Goal: Task Accomplishment & Management: Use online tool/utility

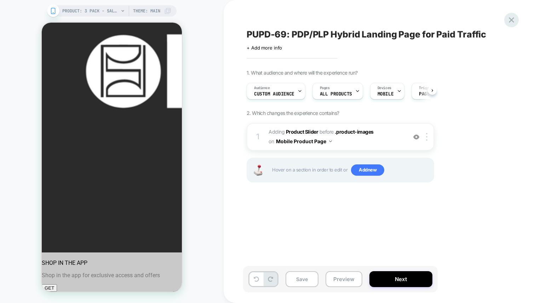
click at [508, 20] on icon at bounding box center [512, 20] width 10 height 10
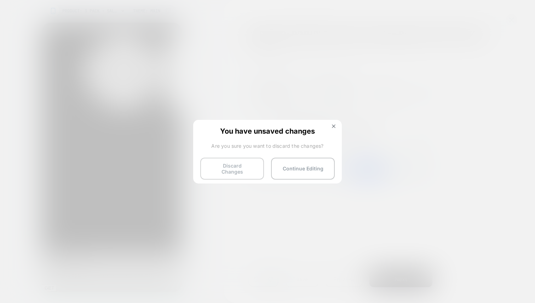
click at [228, 167] on button "Discard Changes" at bounding box center [232, 169] width 64 height 22
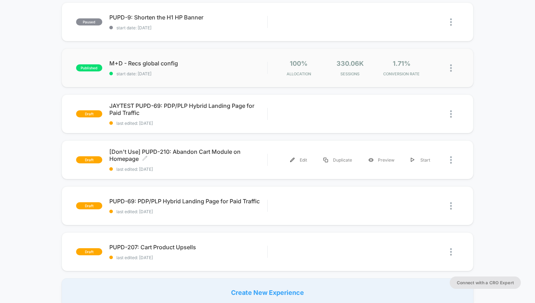
scroll to position [125, 0]
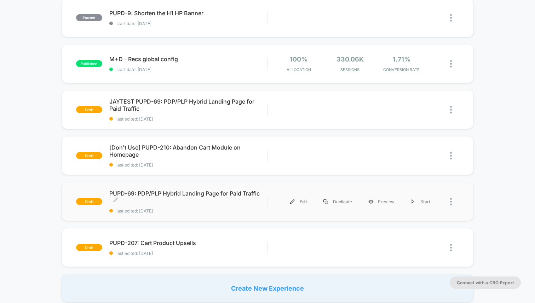
click at [122, 192] on span "PUPD-69: PDP/PLP Hybrid Landing Page for Paid Traffic Click to edit experience …" at bounding box center [188, 197] width 158 height 14
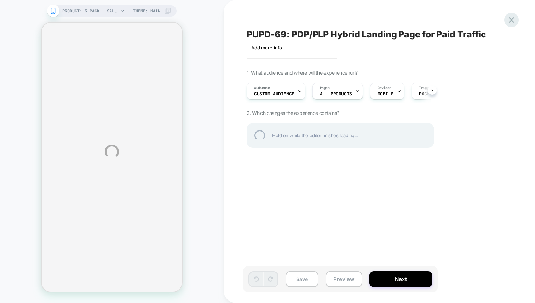
click at [514, 18] on div at bounding box center [511, 20] width 15 height 15
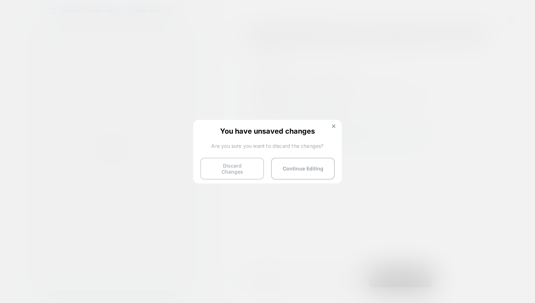
click at [250, 168] on button "Discard Changes" at bounding box center [232, 169] width 64 height 22
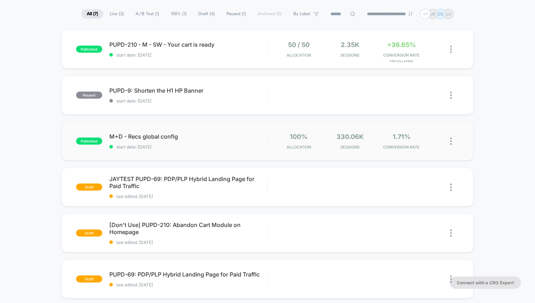
scroll to position [48, 0]
click at [205, 178] on span "JAYTEST PUPD-69: PDP/PLP Hybrid Landing Page for Paid Traffic Click to edit exp…" at bounding box center [188, 182] width 158 height 14
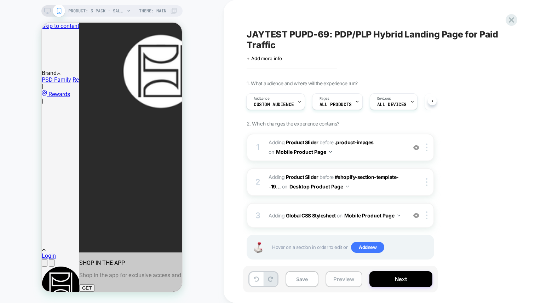
click at [343, 281] on button "Preview" at bounding box center [344, 280] width 37 height 16
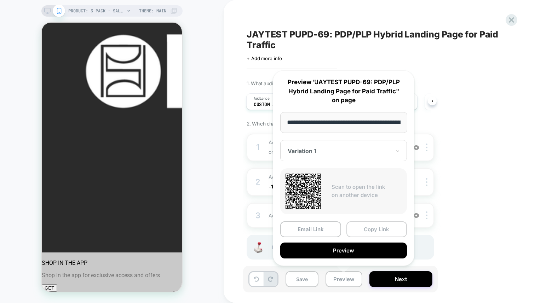
click at [369, 230] on button "Copy Link" at bounding box center [377, 230] width 61 height 16
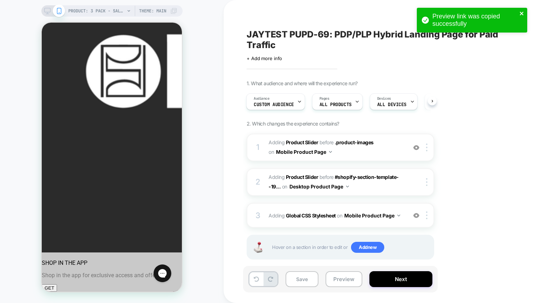
click at [524, 14] on icon "close" at bounding box center [522, 14] width 5 height 6
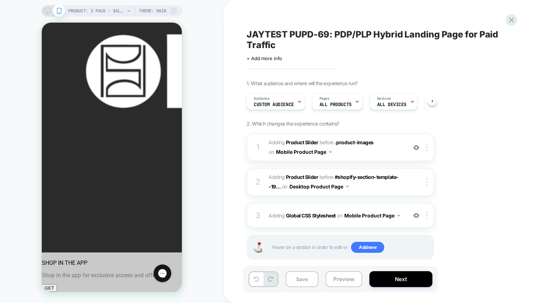
click at [513, 20] on icon at bounding box center [512, 20] width 10 height 10
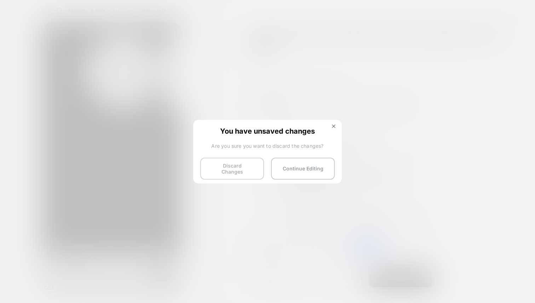
click at [245, 170] on button "Discard Changes" at bounding box center [232, 169] width 64 height 22
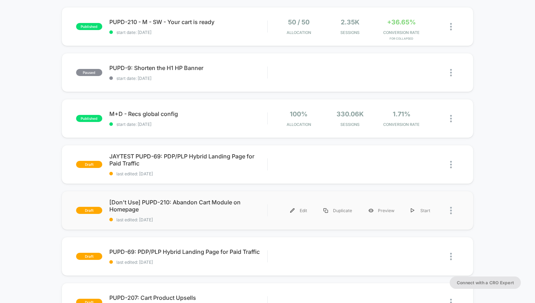
scroll to position [70, 0]
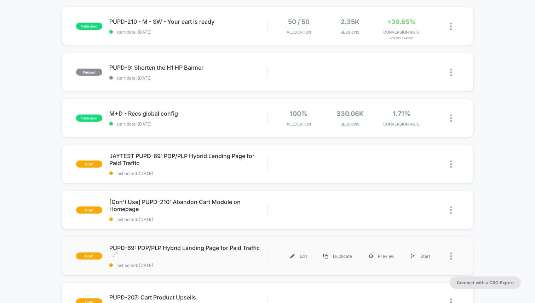
click at [197, 245] on span "PUPD-69: PDP/PLP Hybrid Landing Page for Paid Traffic Click to edit experience …" at bounding box center [188, 252] width 158 height 14
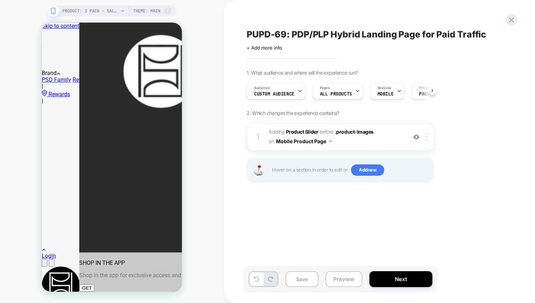
scroll to position [0, 0]
click at [514, 20] on icon at bounding box center [512, 20] width 10 height 10
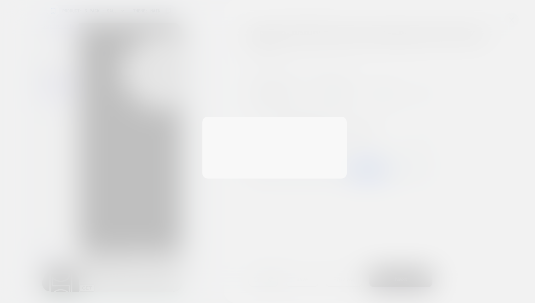
scroll to position [0, 0]
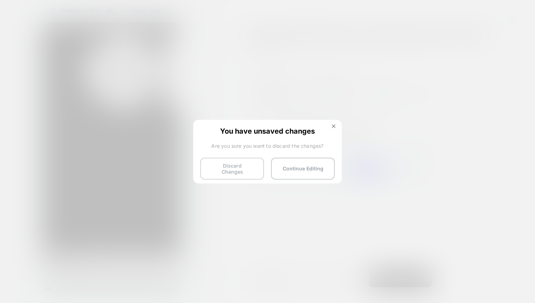
click at [250, 165] on button "Discard Changes" at bounding box center [232, 169] width 64 height 22
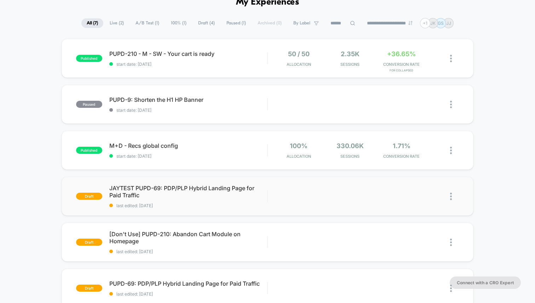
scroll to position [40, 0]
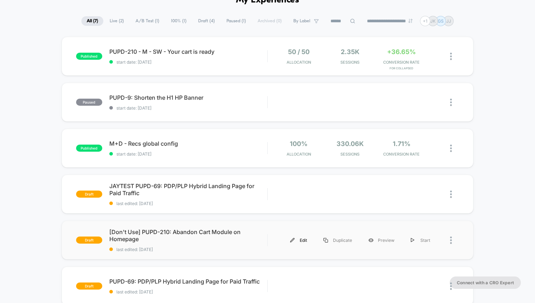
click at [301, 241] on div "Edit" at bounding box center [298, 241] width 33 height 16
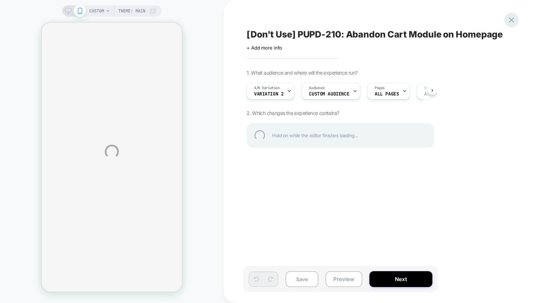
click at [510, 18] on div at bounding box center [511, 20] width 15 height 15
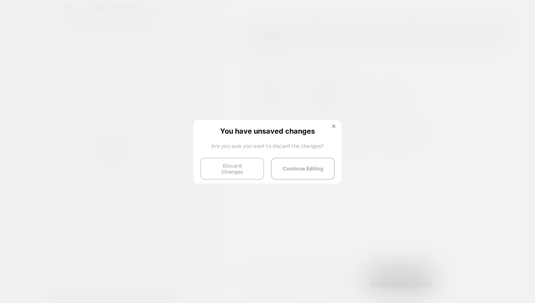
click at [250, 166] on button "Discard Changes" at bounding box center [232, 169] width 64 height 22
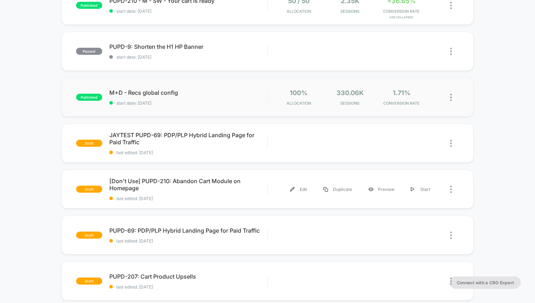
scroll to position [115, 0]
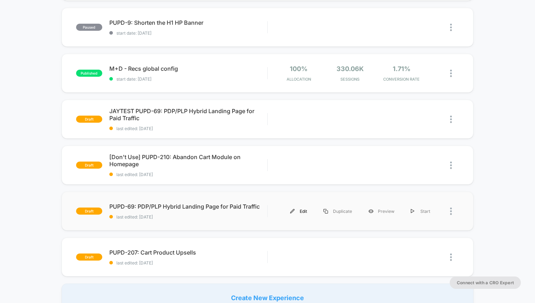
click at [297, 212] on div "Edit" at bounding box center [298, 212] width 33 height 16
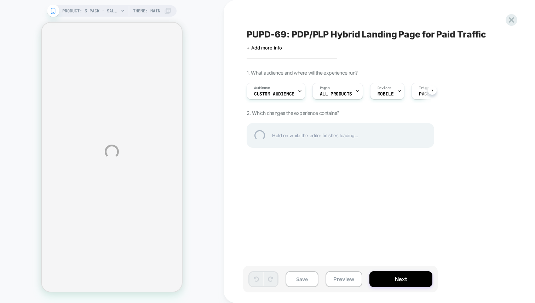
click at [248, 31] on div "PUPD-69: PDP/PLP Hybrid Landing Page for Paid Traffic" at bounding box center [376, 34] width 258 height 11
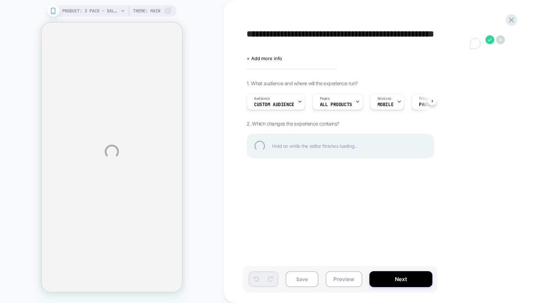
click at [248, 34] on textarea "**********" at bounding box center [364, 39] width 235 height 21
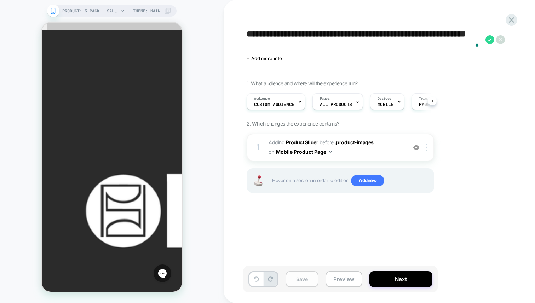
scroll to position [0, 0]
type textarea "**********"
click at [308, 277] on button "Save" at bounding box center [302, 280] width 33 height 16
click at [297, 102] on icon at bounding box center [299, 101] width 5 height 5
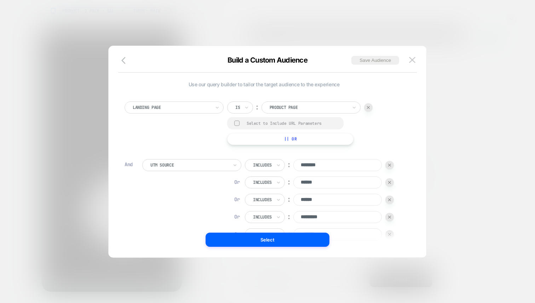
scroll to position [7, 0]
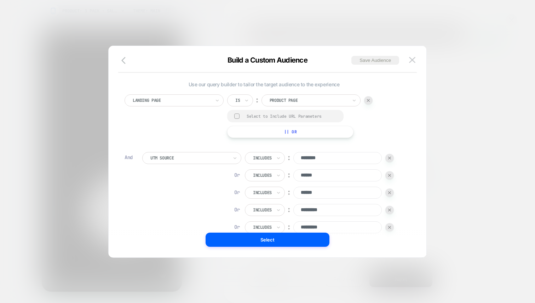
click at [513, 28] on div at bounding box center [267, 151] width 535 height 303
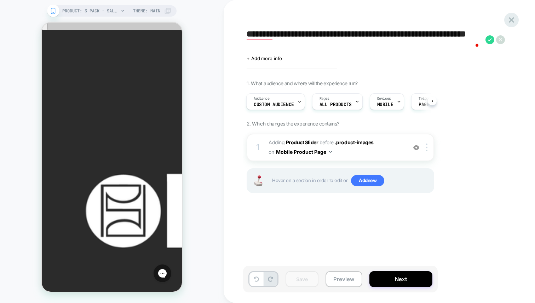
click at [517, 22] on div at bounding box center [511, 20] width 15 height 15
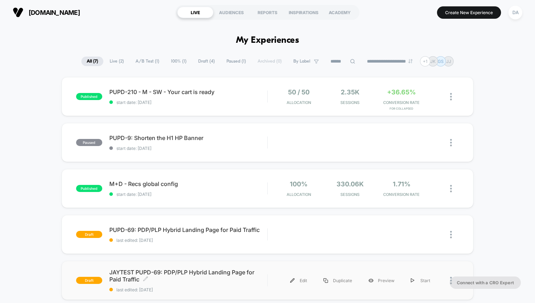
click at [158, 272] on span "JAYTEST PUPD-69: PDP/PLP Hybrid Landing Page for Paid Traffic Click to edit exp…" at bounding box center [188, 276] width 158 height 14
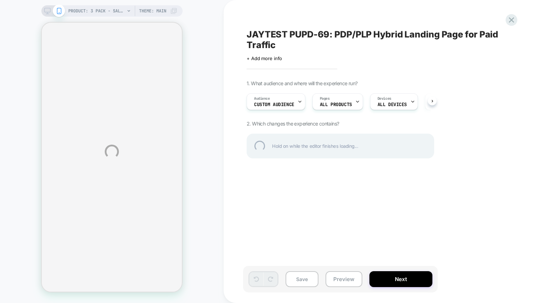
click at [397, 102] on div "PRODUCT: 3 Pack - Salty [yth 3pk multi] PRODUCT: 3 Pack - Salty [yth 3pk multi]…" at bounding box center [267, 151] width 535 height 303
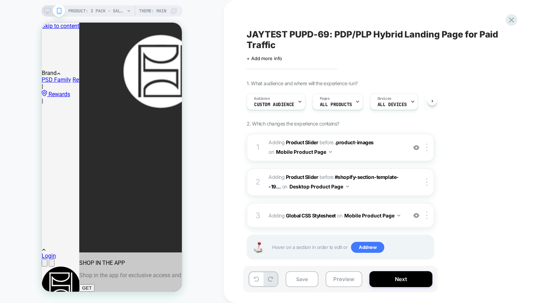
scroll to position [0, 0]
click at [397, 102] on div "Devices ALL DEVICES" at bounding box center [392, 102] width 44 height 16
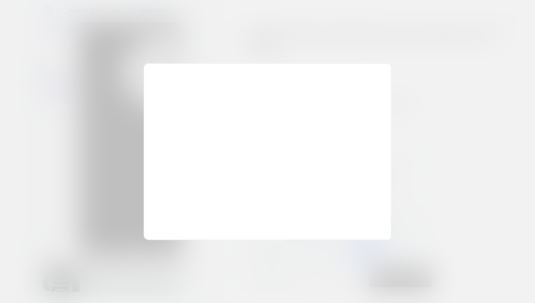
scroll to position [0, 0]
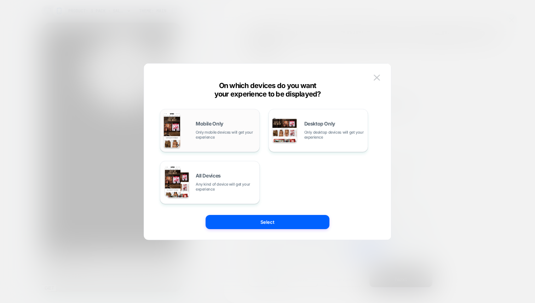
click at [219, 142] on div "Mobile Only Only mobile devices will get your experience" at bounding box center [210, 131] width 92 height 36
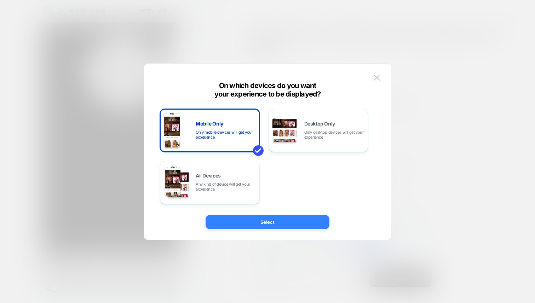
click at [249, 222] on button "Select" at bounding box center [268, 222] width 124 height 14
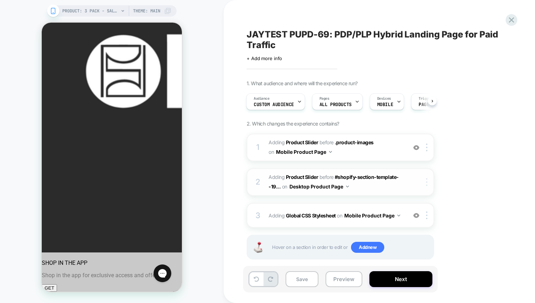
click at [425, 184] on div at bounding box center [428, 182] width 12 height 8
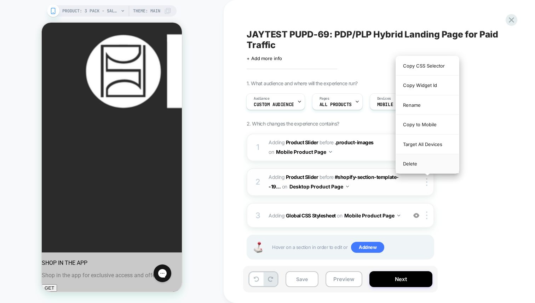
click at [411, 163] on div "Delete" at bounding box center [427, 163] width 63 height 19
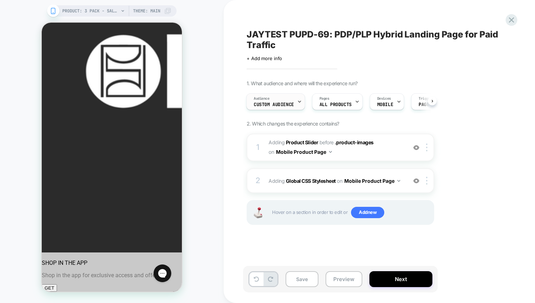
click at [269, 104] on span "Custom Audience" at bounding box center [274, 104] width 40 height 5
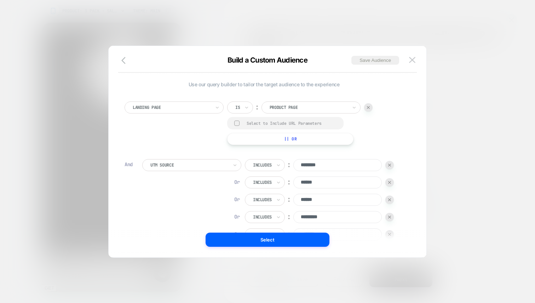
scroll to position [7, 0]
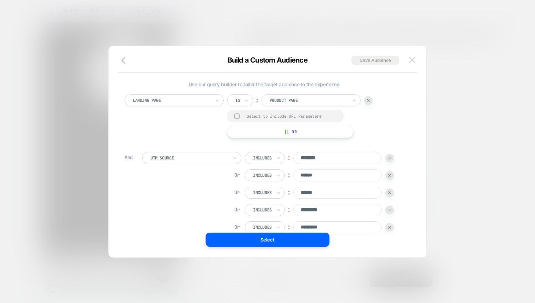
click at [414, 61] on img at bounding box center [412, 60] width 6 height 6
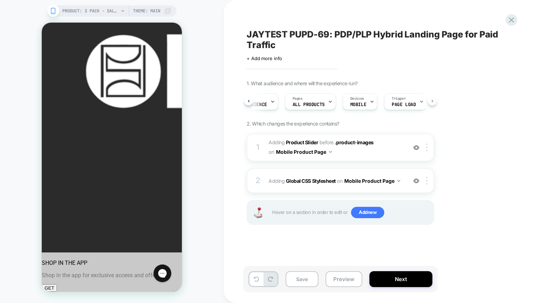
scroll to position [0, 39]
click at [514, 19] on icon at bounding box center [512, 20] width 10 height 10
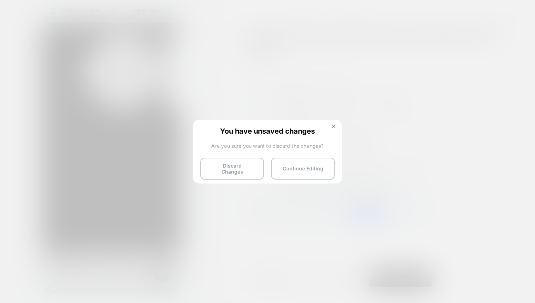
click at [330, 128] on span "You have unsaved changes" at bounding box center [267, 130] width 135 height 7
click at [337, 124] on button at bounding box center [334, 127] width 8 height 6
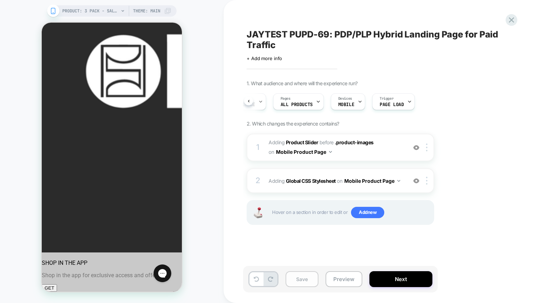
click at [309, 284] on button "Save" at bounding box center [302, 280] width 33 height 16
click at [509, 22] on icon at bounding box center [511, 19] width 5 height 5
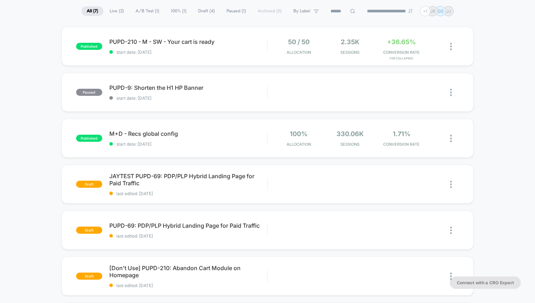
scroll to position [51, 0]
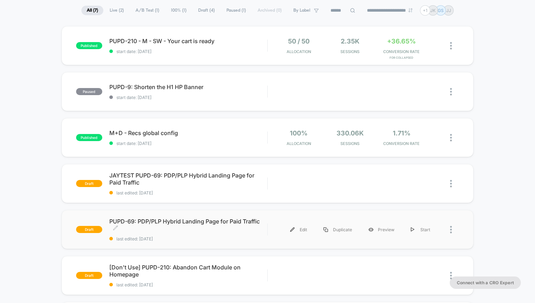
click at [184, 219] on span "PUPD-69: PDP/PLP Hybrid Landing Page for Paid Traffic Click to edit experience …" at bounding box center [188, 225] width 158 height 14
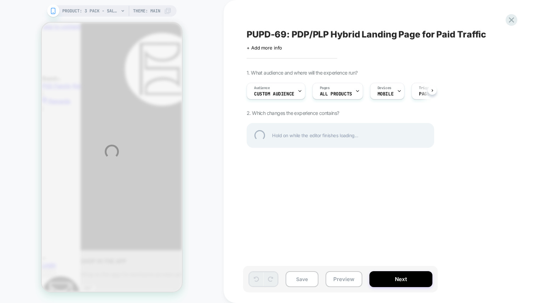
click at [298, 89] on div "PRODUCT: 3 Pack - Salty [yth 3pk multi] PRODUCT: 3 Pack - Salty [yth 3pk multi]…" at bounding box center [267, 151] width 535 height 303
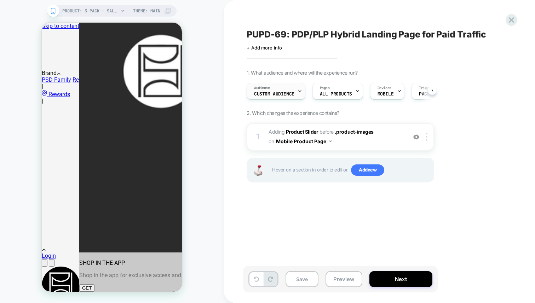
scroll to position [0, 0]
click at [298, 93] on icon at bounding box center [299, 91] width 5 height 5
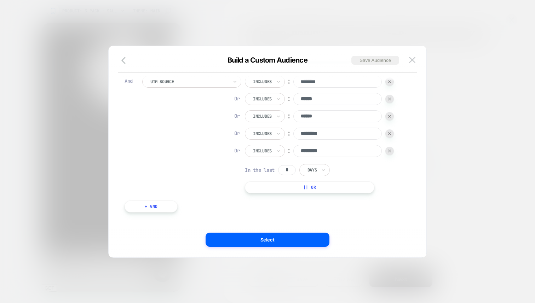
scroll to position [81, 0]
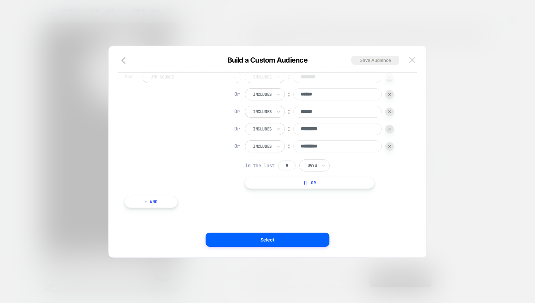
click at [414, 57] on img at bounding box center [412, 60] width 6 height 6
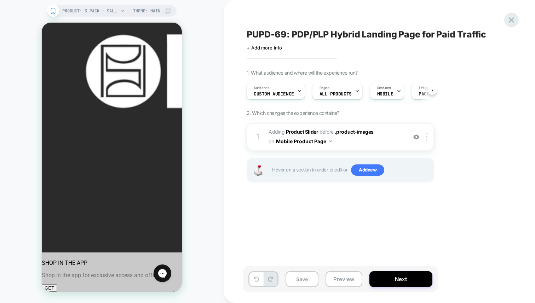
click at [511, 20] on icon at bounding box center [511, 19] width 5 height 5
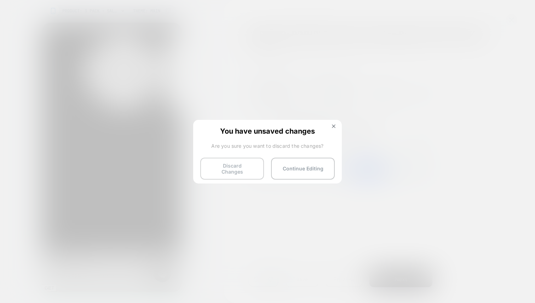
click at [240, 166] on button "Discard Changes" at bounding box center [232, 169] width 64 height 22
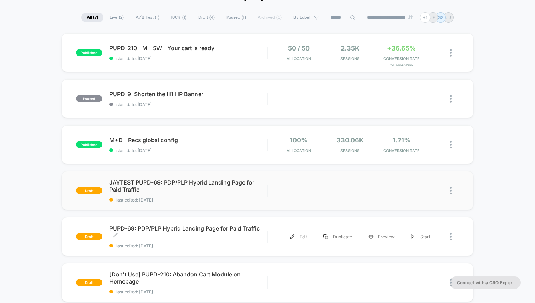
scroll to position [47, 0]
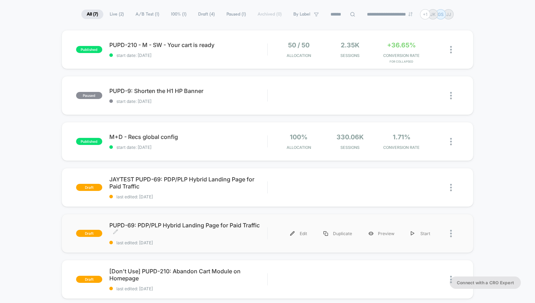
click at [158, 227] on span "PUPD-69: PDP/PLP Hybrid Landing Page for Paid Traffic Click to edit experience …" at bounding box center [188, 229] width 158 height 14
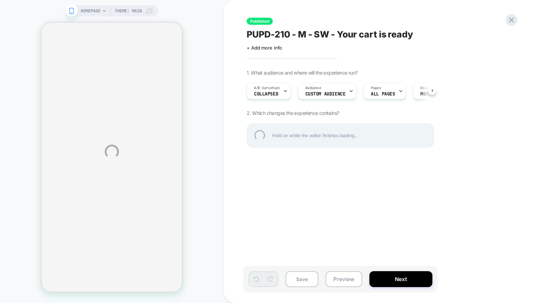
click at [284, 94] on div "HOMEPAGE Theme: MAIN Published PUPD-210 - M - SW - Your cart is ready Click to …" at bounding box center [267, 151] width 535 height 303
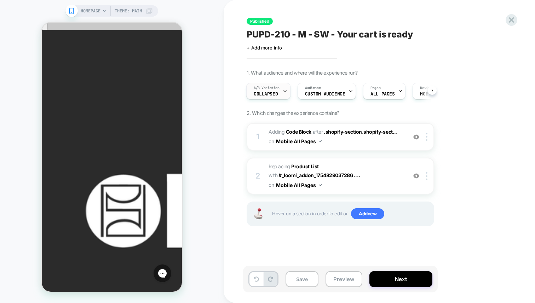
click at [276, 95] on span "Collapsed" at bounding box center [266, 94] width 24 height 5
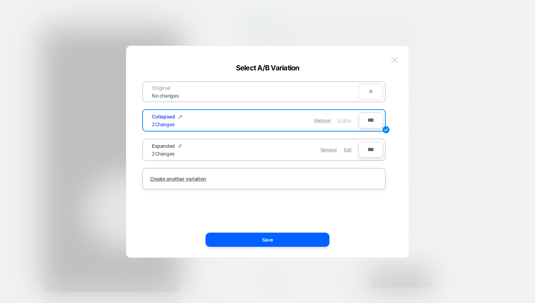
click at [396, 58] on img at bounding box center [395, 60] width 6 height 6
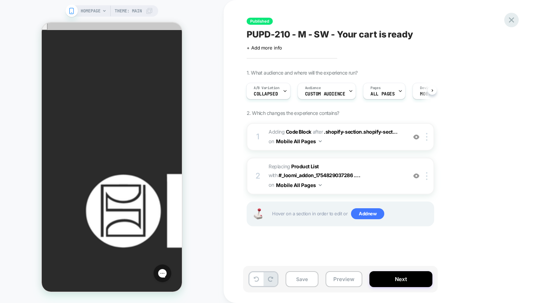
click at [515, 24] on icon at bounding box center [512, 20] width 10 height 10
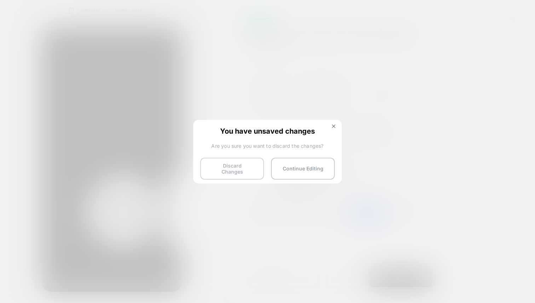
click at [233, 166] on button "Discard Changes" at bounding box center [232, 169] width 64 height 22
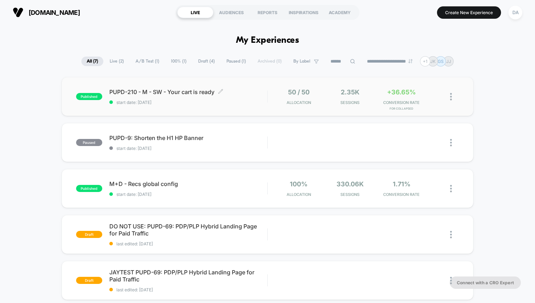
click at [182, 95] on span "PUPD-210 - M - SW - Your cart is ready Click to edit experience details" at bounding box center [188, 91] width 158 height 7
